Goal: Transaction & Acquisition: Purchase product/service

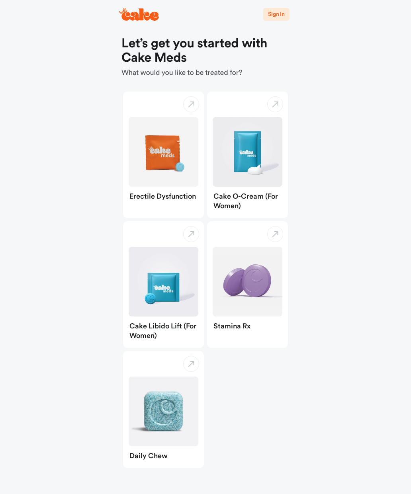
click at [262, 247] on img "button" at bounding box center [247, 282] width 70 height 70
click at [168, 392] on img "button" at bounding box center [164, 411] width 70 height 70
click at [137, 20] on icon at bounding box center [139, 14] width 37 height 12
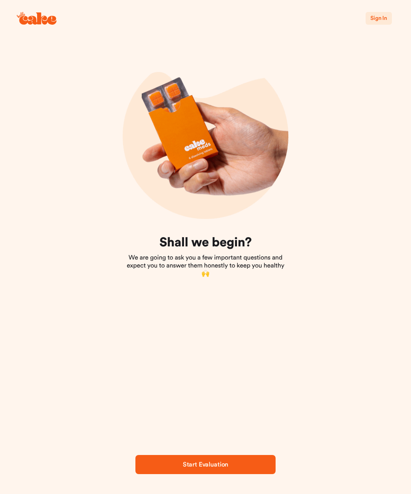
click at [31, 18] on icon at bounding box center [37, 18] width 37 height 12
click at [31, 20] on icon at bounding box center [37, 18] width 40 height 13
click at [29, 23] on icon at bounding box center [37, 18] width 37 height 12
click at [30, 20] on icon at bounding box center [37, 18] width 40 height 13
click at [385, 23] on button "Sign In" at bounding box center [378, 18] width 26 height 13
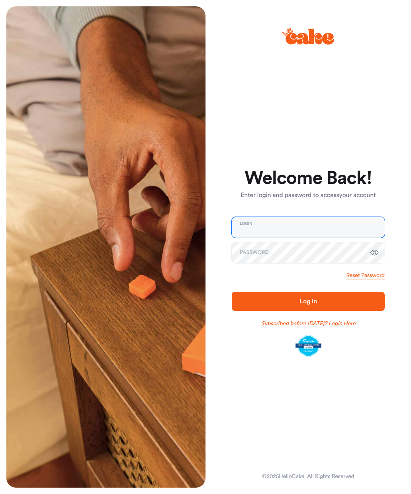
click at [249, 232] on input "email" at bounding box center [308, 227] width 153 height 21
type input "**********"
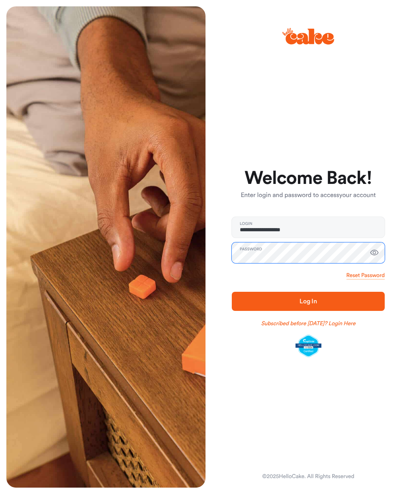
click at [308, 301] on button "Log In" at bounding box center [308, 301] width 153 height 19
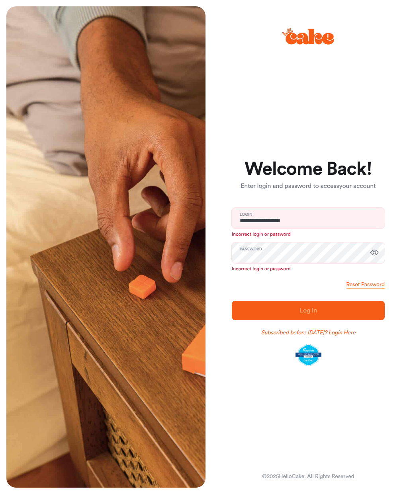
click at [343, 337] on link "Subscribed before Nov 1 2024? Login Here" at bounding box center [308, 333] width 94 height 8
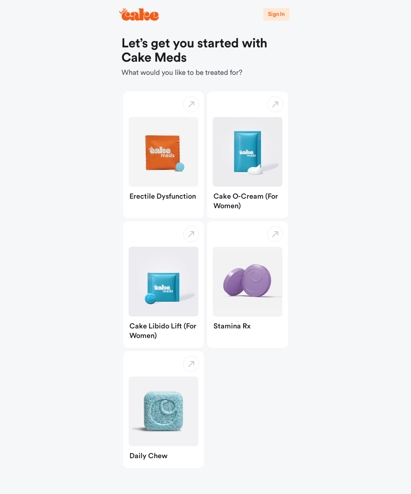
click at [133, 19] on icon at bounding box center [139, 14] width 37 height 12
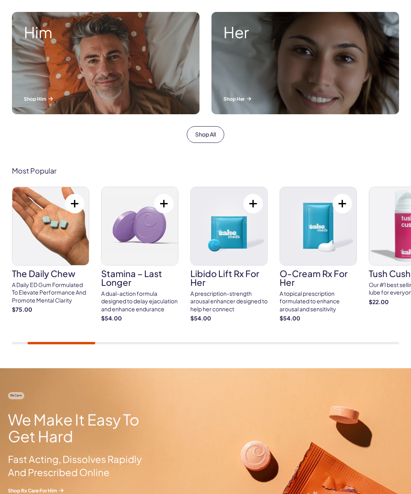
scroll to position [292, 0]
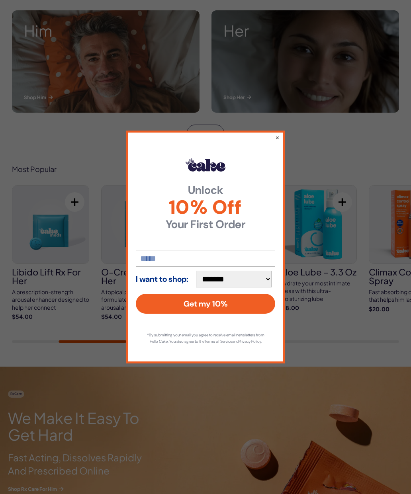
click at [273, 152] on div "**********" at bounding box center [205, 247] width 159 height 232
click at [275, 141] on button "×" at bounding box center [277, 137] width 4 height 8
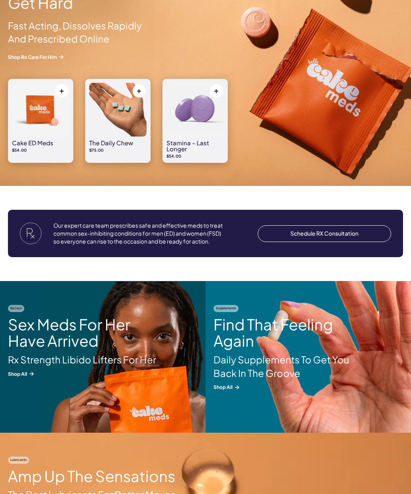
scroll to position [721, 0]
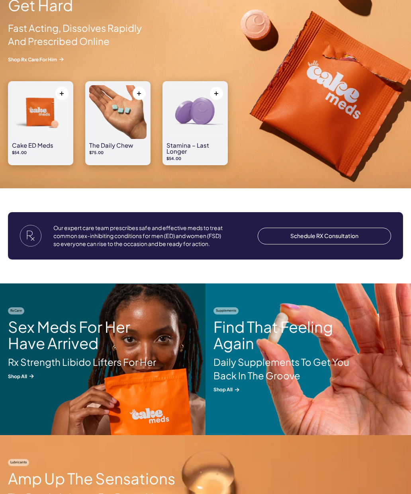
click at [99, 136] on img at bounding box center [117, 112] width 57 height 54
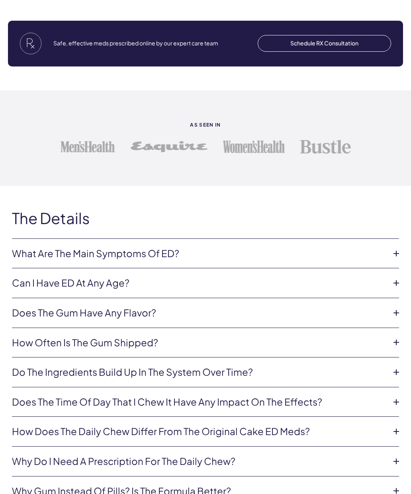
scroll to position [1723, 0]
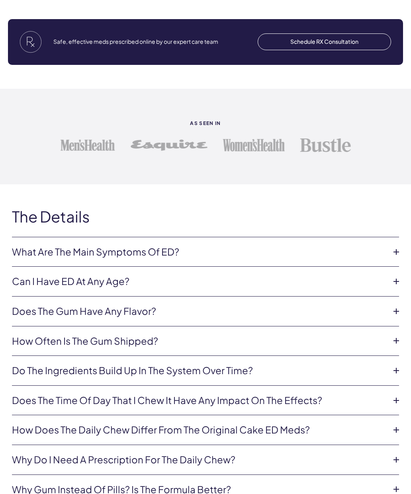
click at [98, 367] on link "Do the ingredients build up in the system over time?" at bounding box center [199, 371] width 374 height 14
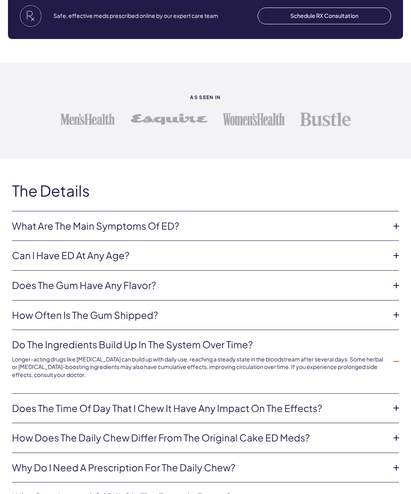
scroll to position [1755, 0]
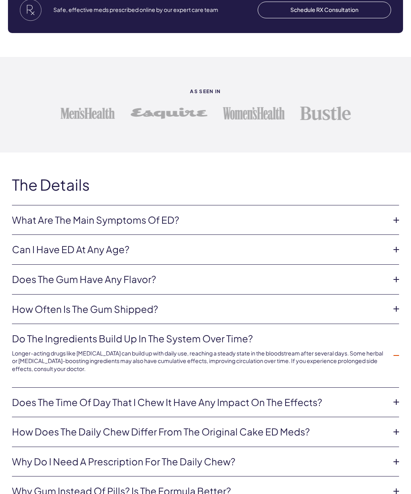
click at [67, 425] on link "How does The Daily Chew differ from the original Cake ED Meds?" at bounding box center [199, 432] width 374 height 14
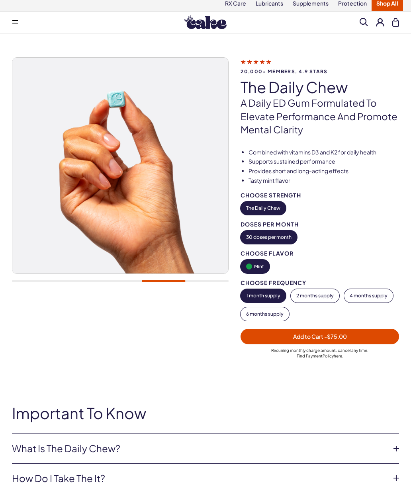
scroll to position [0, 0]
